Goal: Entertainment & Leisure: Consume media (video, audio)

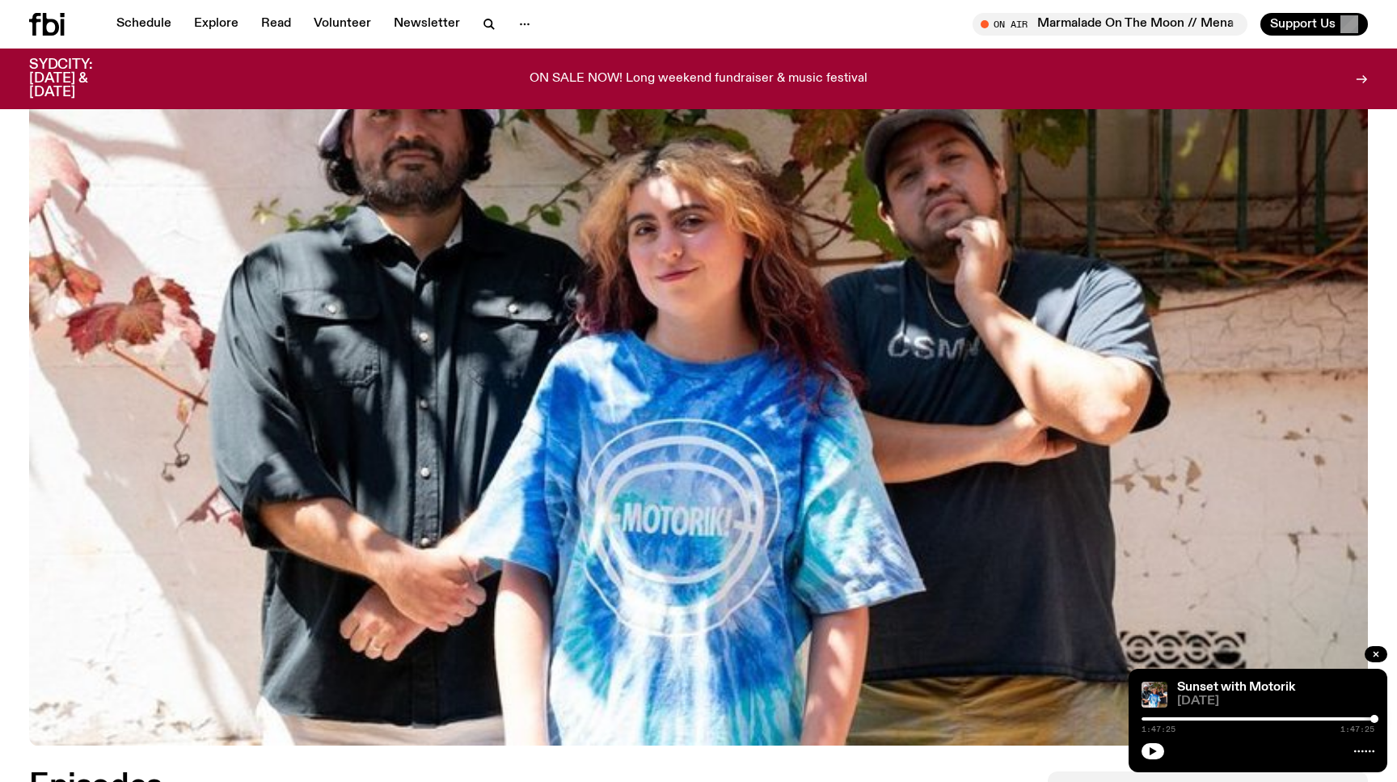
scroll to position [730, 0]
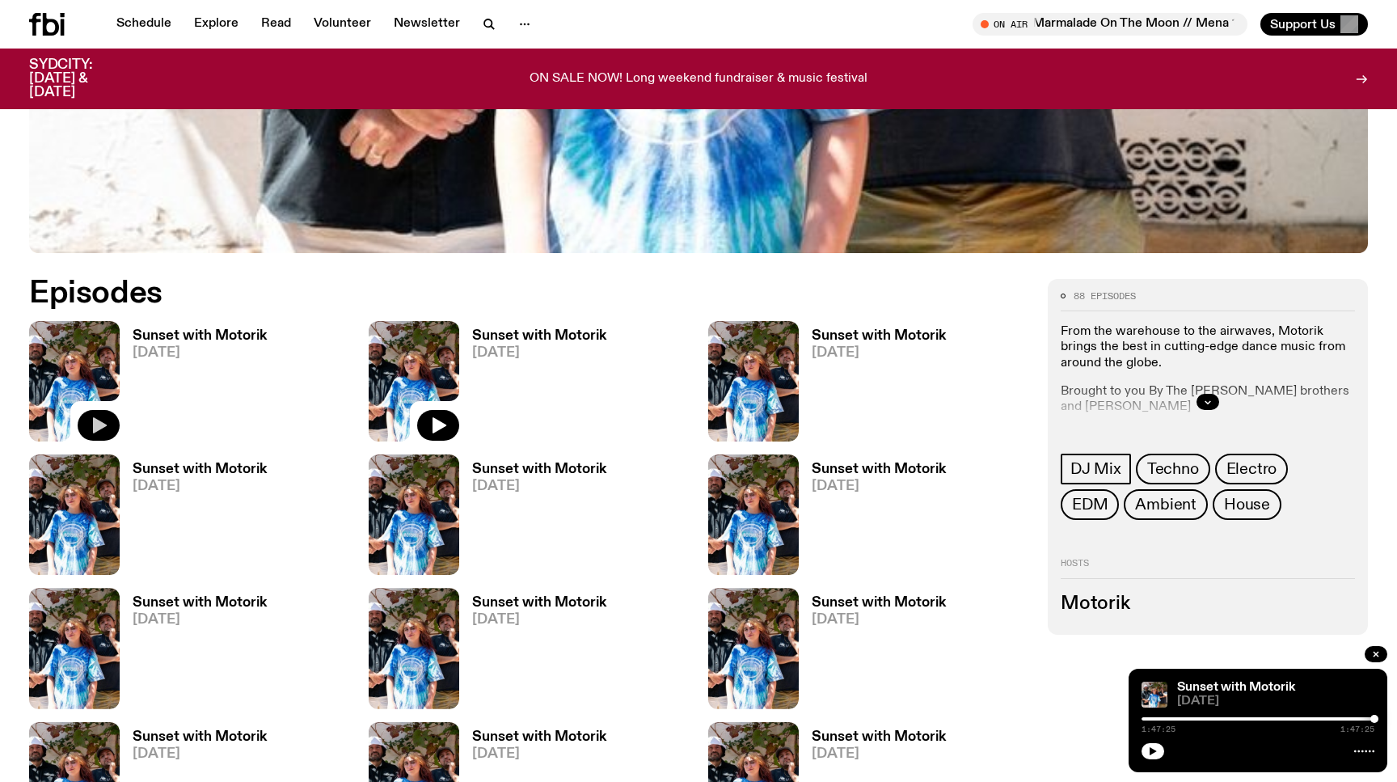
click at [93, 417] on icon "button" at bounding box center [98, 425] width 19 height 19
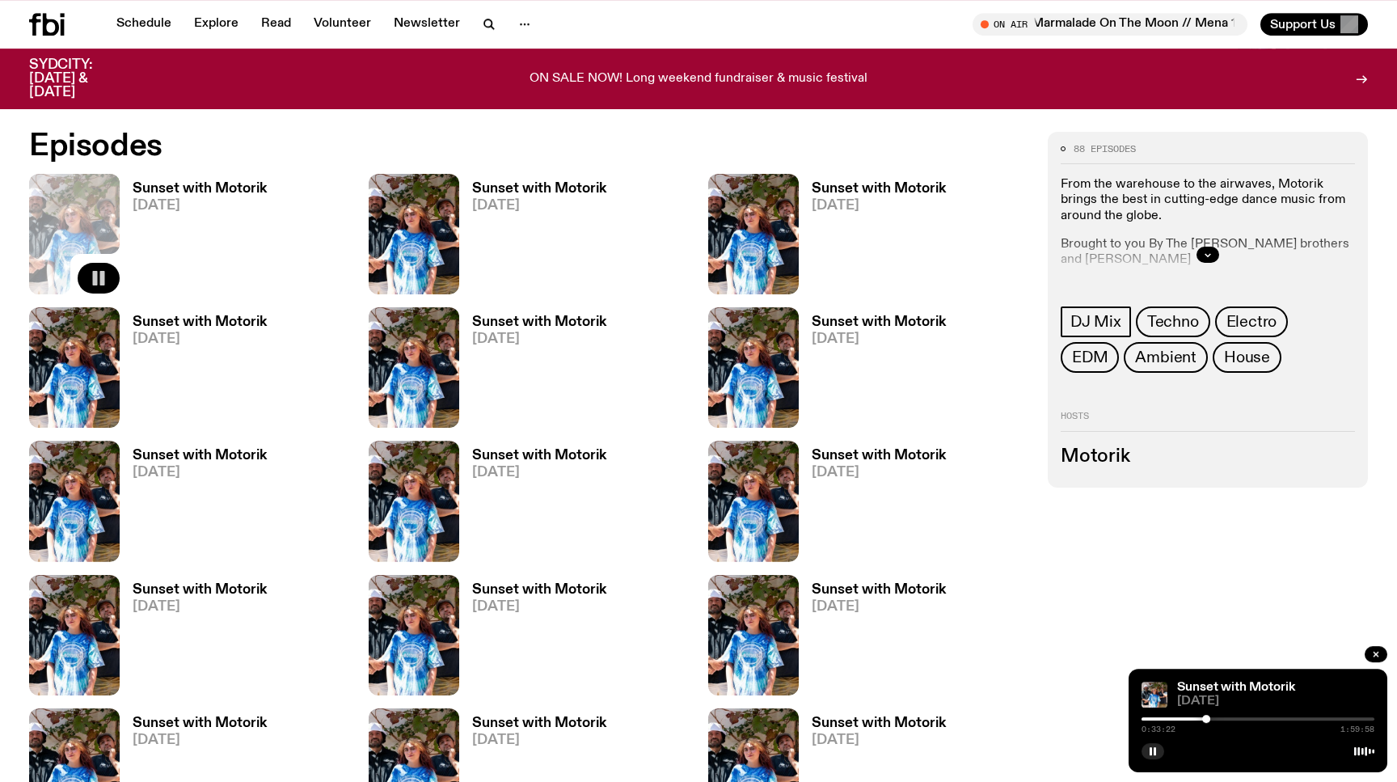
scroll to position [878, 0]
click at [235, 188] on h3 "Sunset with Motorik" at bounding box center [200, 188] width 134 height 14
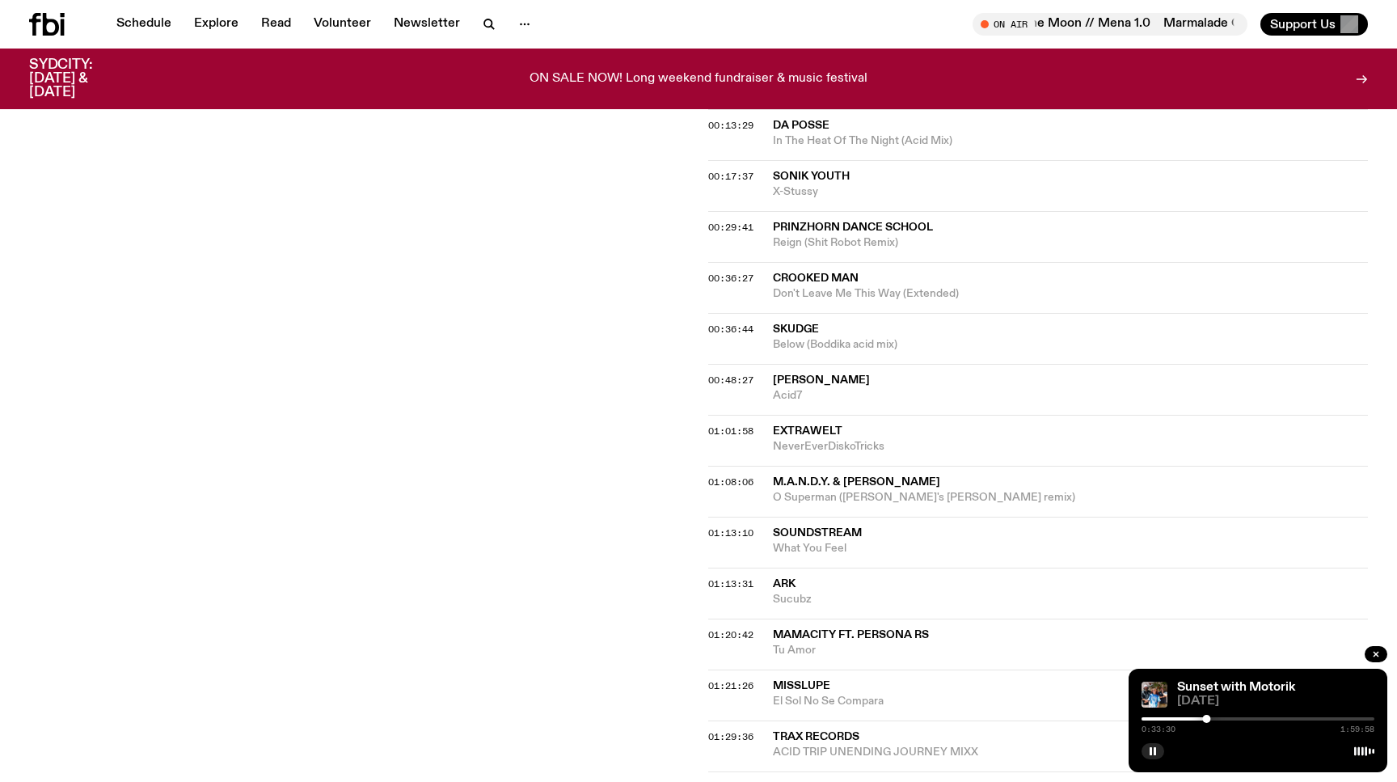
scroll to position [647, 0]
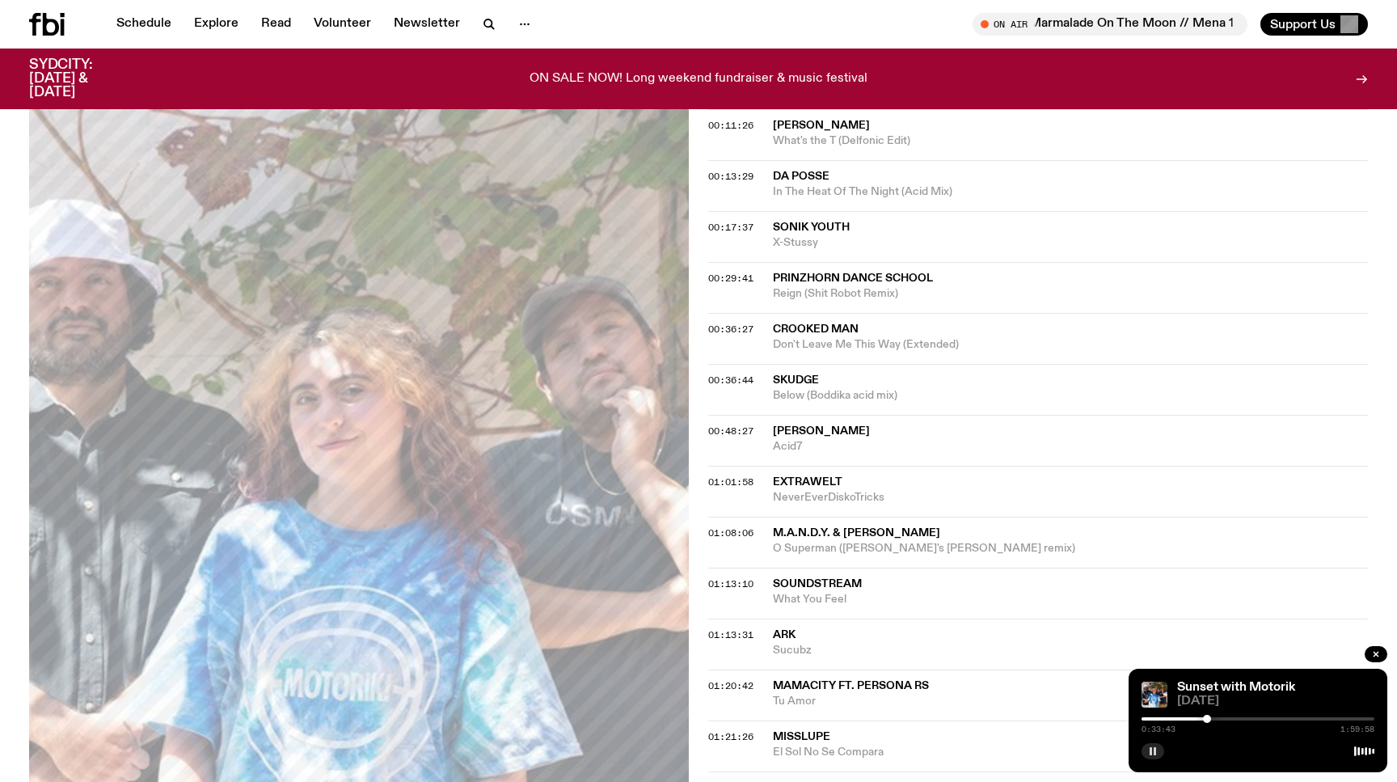
click at [1152, 757] on button "button" at bounding box center [1153, 751] width 23 height 16
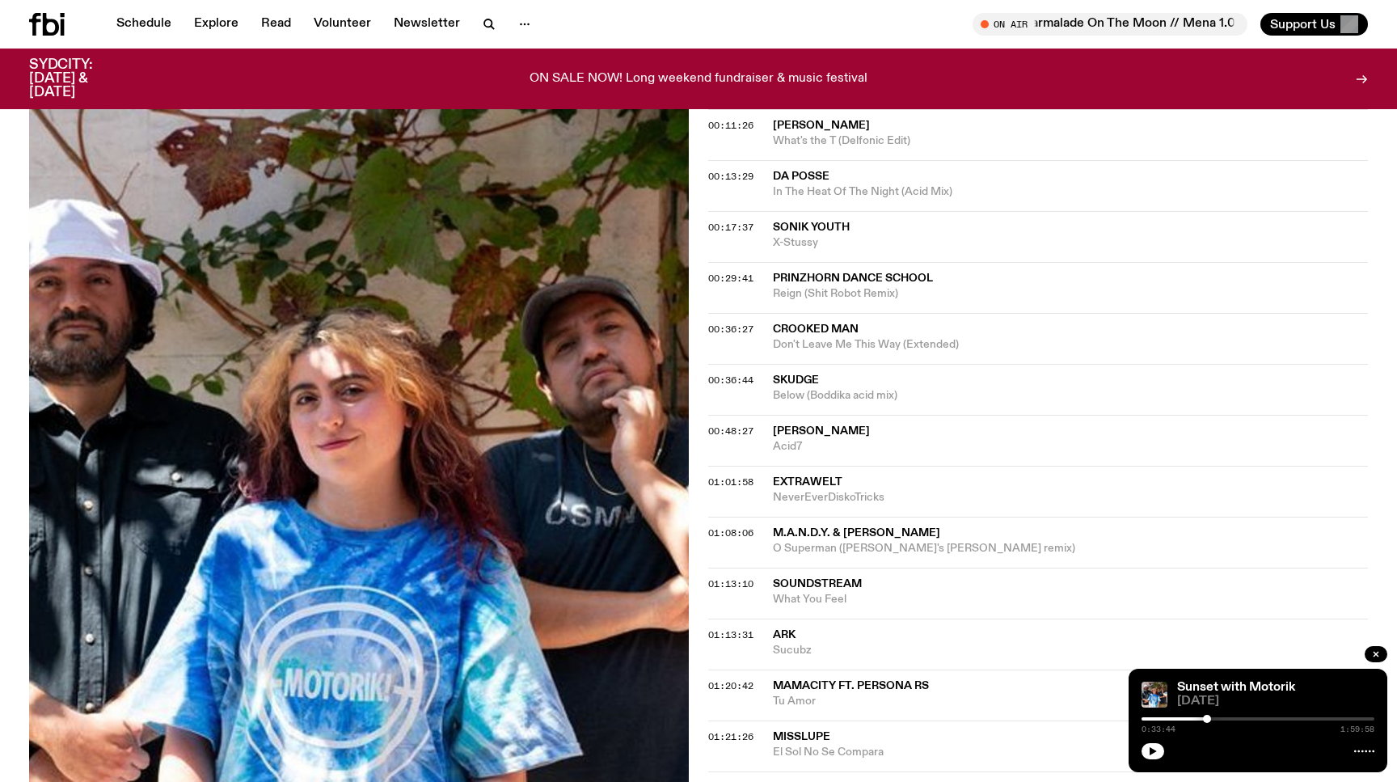
click at [812, 129] on span "[PERSON_NAME]" at bounding box center [821, 125] width 97 height 11
click at [1139, 750] on div "Sunset with Motorik [DATE] 0:33:44 1:59:58" at bounding box center [1258, 721] width 259 height 104
click at [1144, 750] on button "button" at bounding box center [1153, 751] width 23 height 16
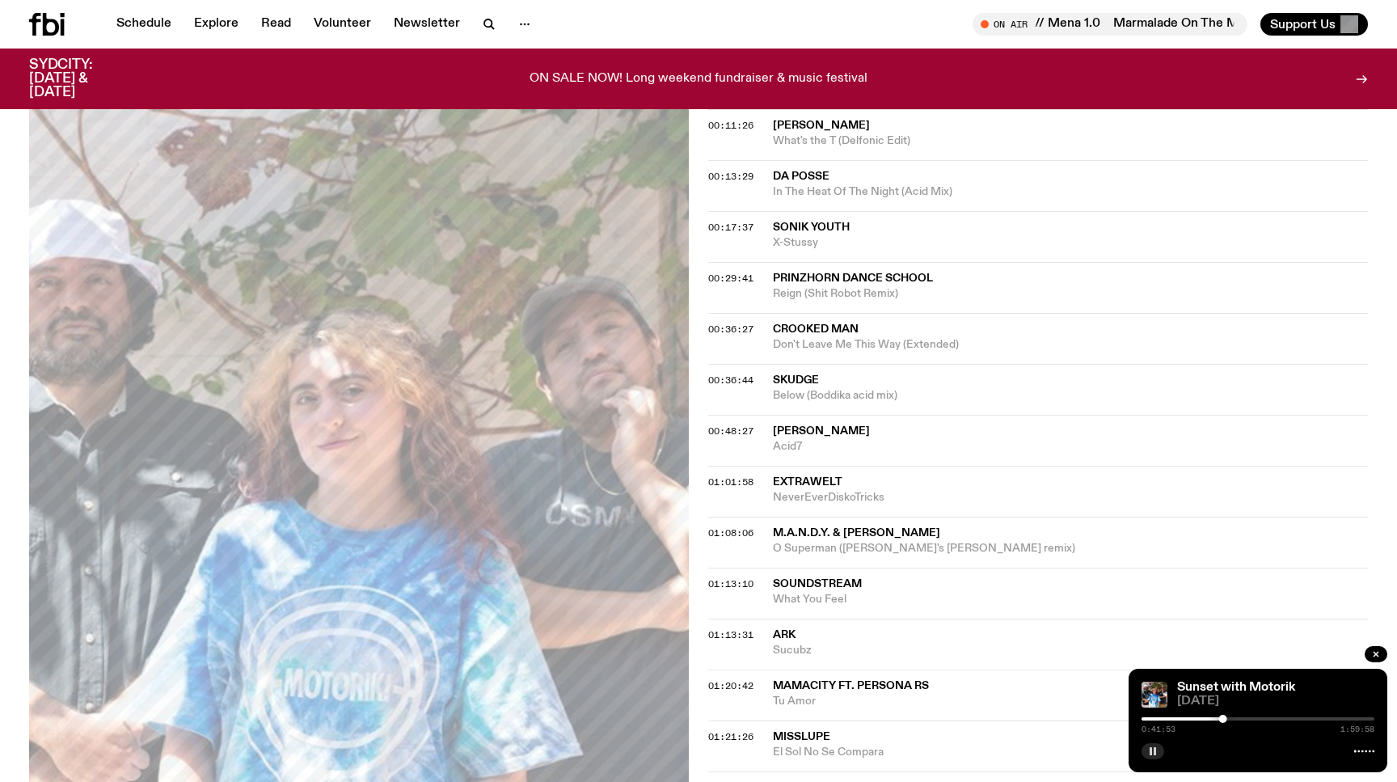
click at [1153, 749] on icon "button" at bounding box center [1153, 751] width 10 height 10
click at [1153, 749] on icon "button" at bounding box center [1153, 751] width 7 height 8
click at [1218, 716] on div at bounding box center [1218, 719] width 8 height 8
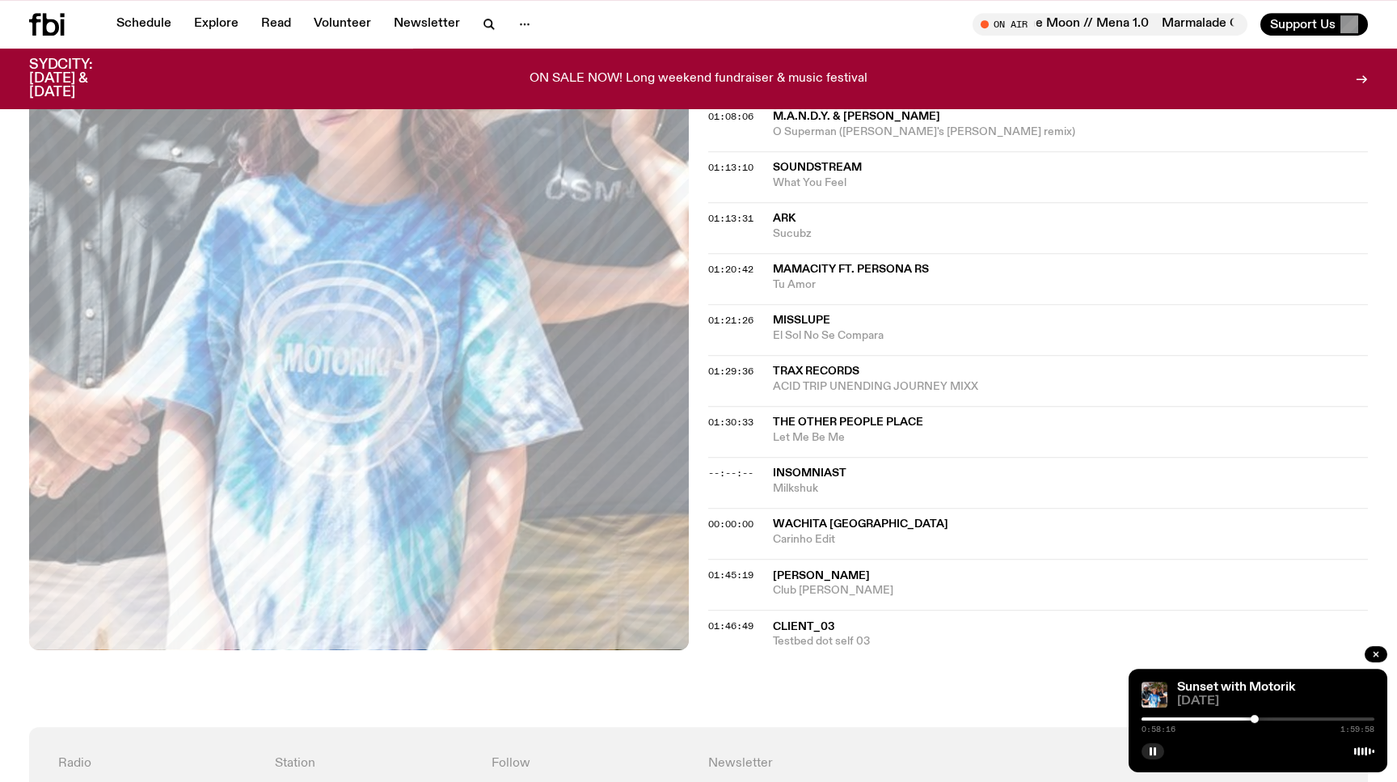
scroll to position [1308, 0]
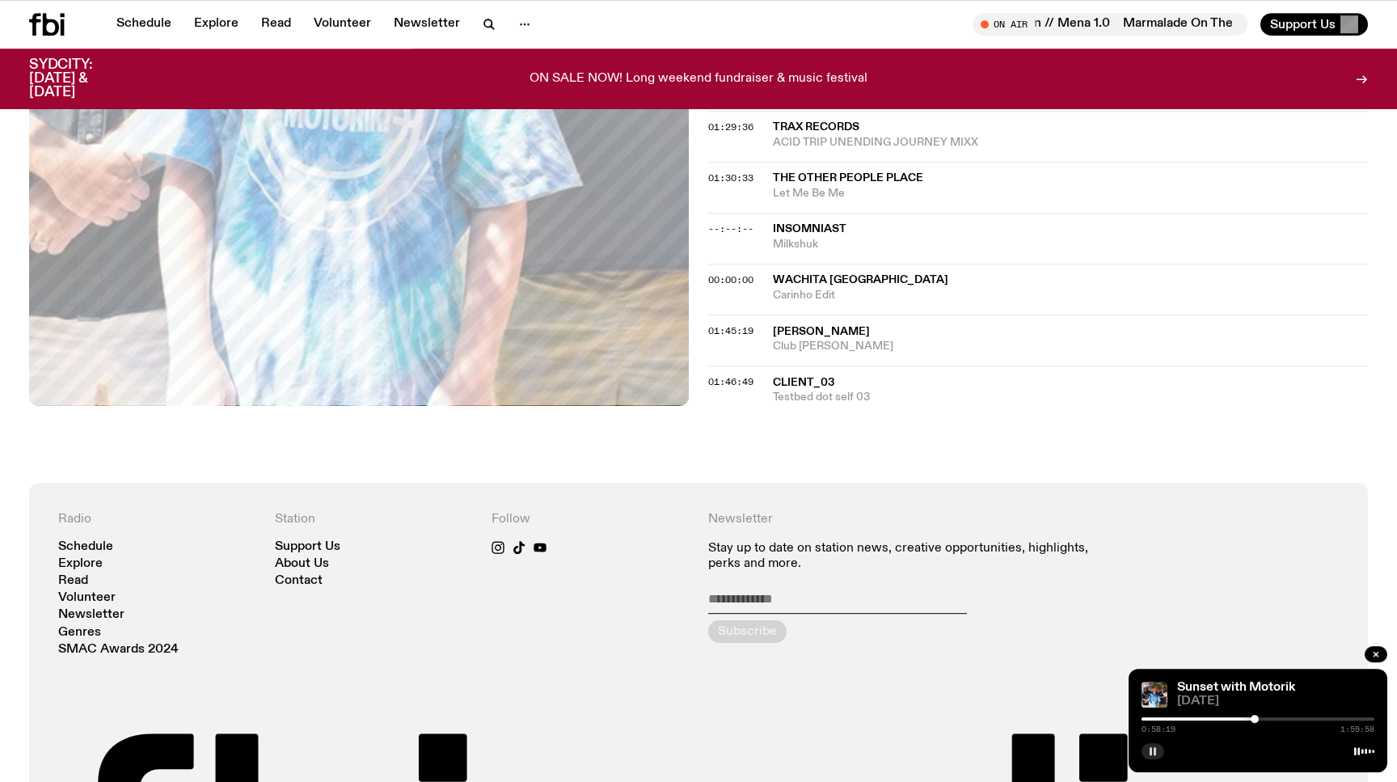
click at [1154, 748] on rect "button" at bounding box center [1155, 751] width 2 height 8
